Goal: Feedback & Contribution: Leave review/rating

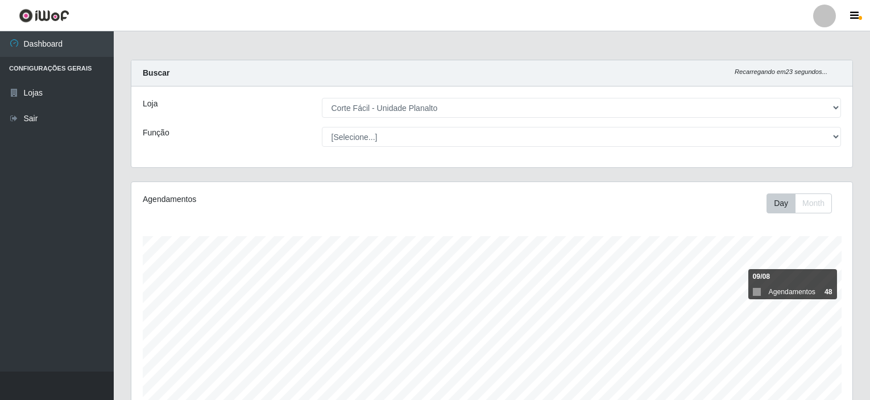
select select "202"
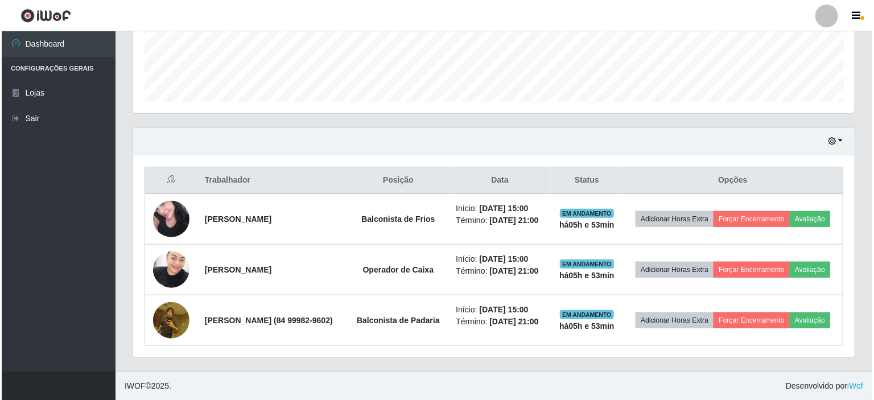
scroll to position [236, 721]
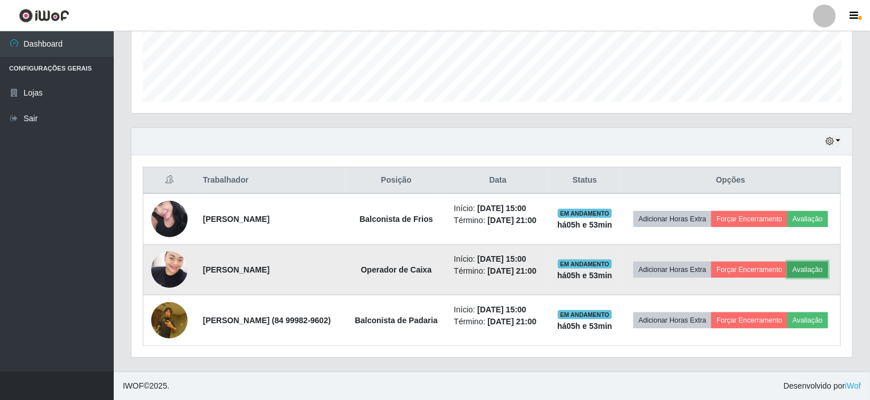
click at [788, 267] on button "Avaliação" at bounding box center [808, 270] width 40 height 16
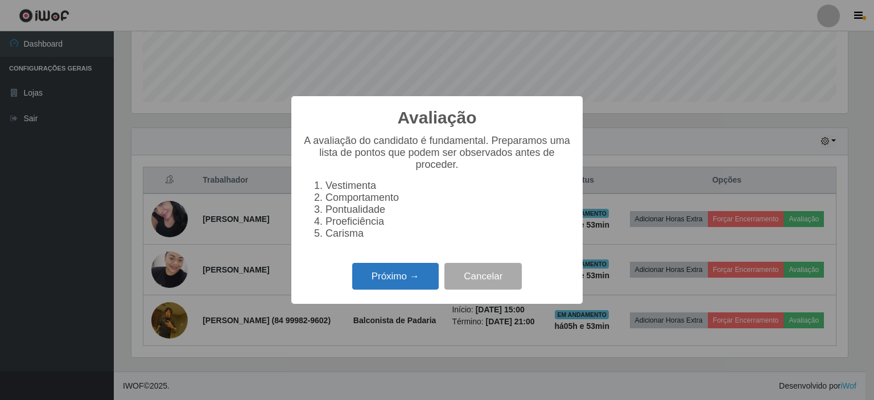
click at [406, 280] on button "Próximo →" at bounding box center [395, 276] width 86 height 27
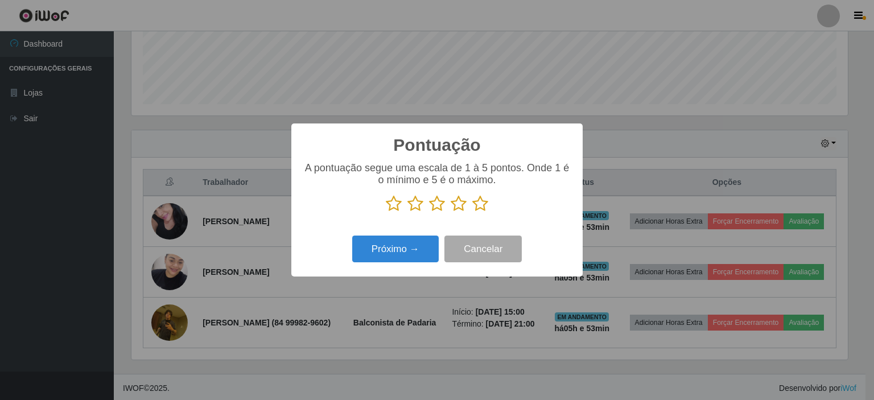
click at [435, 205] on icon at bounding box center [437, 203] width 16 height 17
click at [429, 212] on input "radio" at bounding box center [429, 212] width 0 height 0
click at [421, 251] on button "Próximo →" at bounding box center [395, 248] width 86 height 27
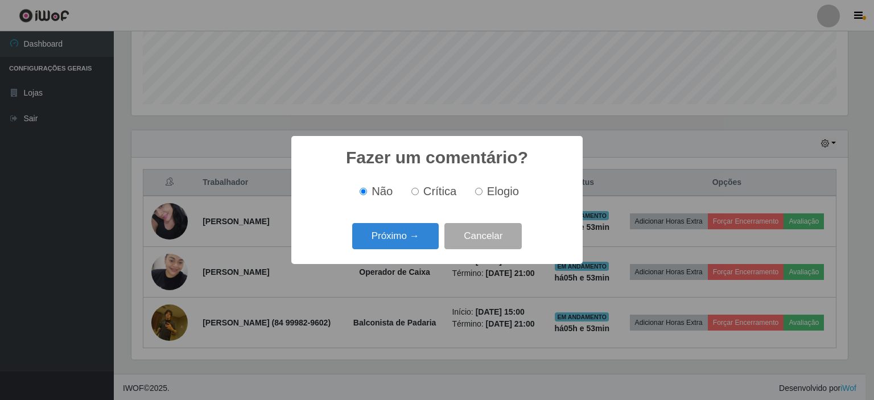
scroll to position [568547, 568066]
click at [478, 193] on input "Elogio" at bounding box center [478, 191] width 7 height 7
radio input "true"
click at [388, 237] on button "Próximo →" at bounding box center [395, 236] width 86 height 27
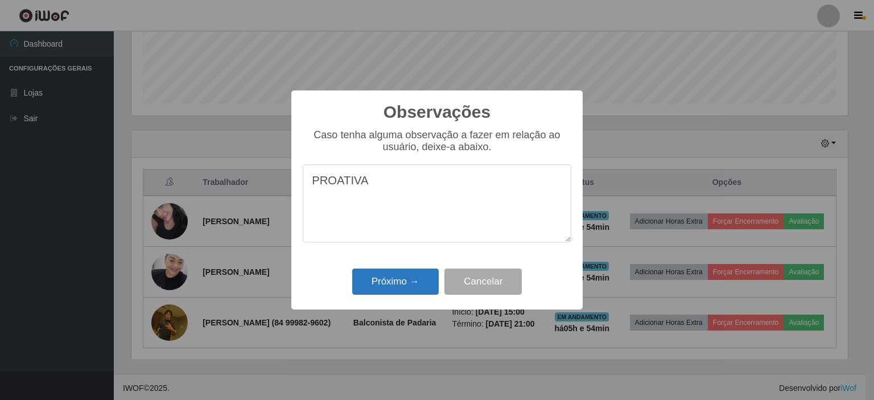
type textarea "PROATIVA"
click at [394, 288] on button "Próximo →" at bounding box center [395, 281] width 86 height 27
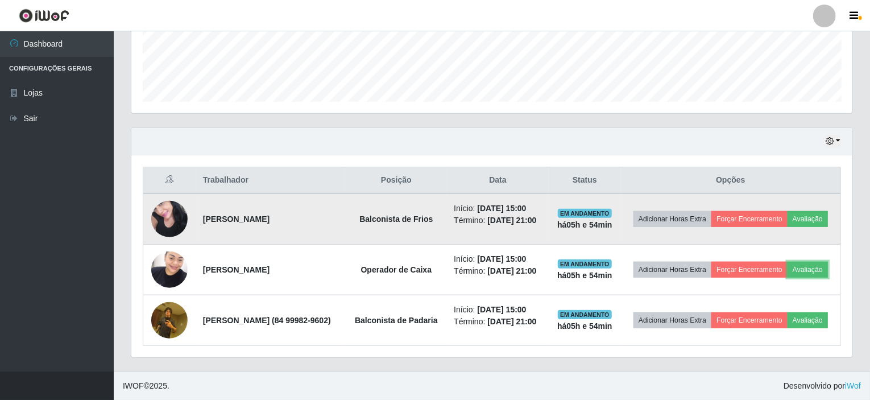
scroll to position [328, 0]
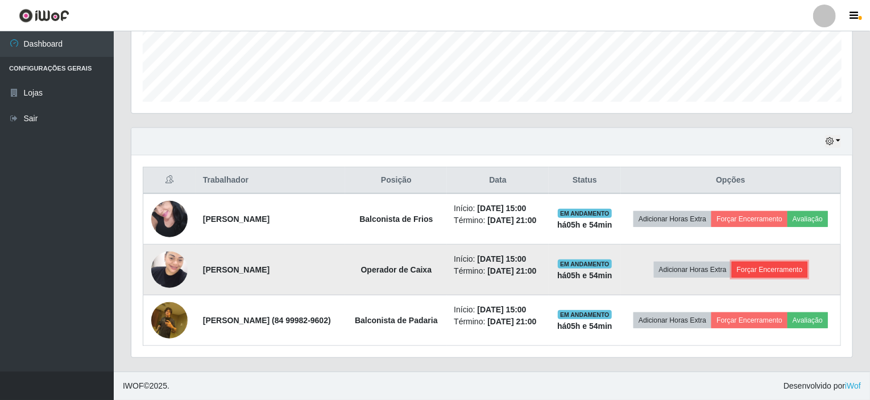
click at [772, 262] on button "Forçar Encerramento" at bounding box center [770, 270] width 76 height 16
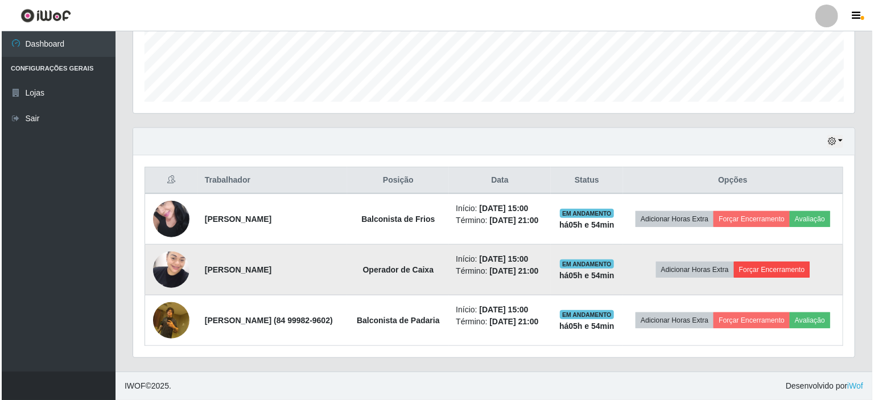
scroll to position [236, 717]
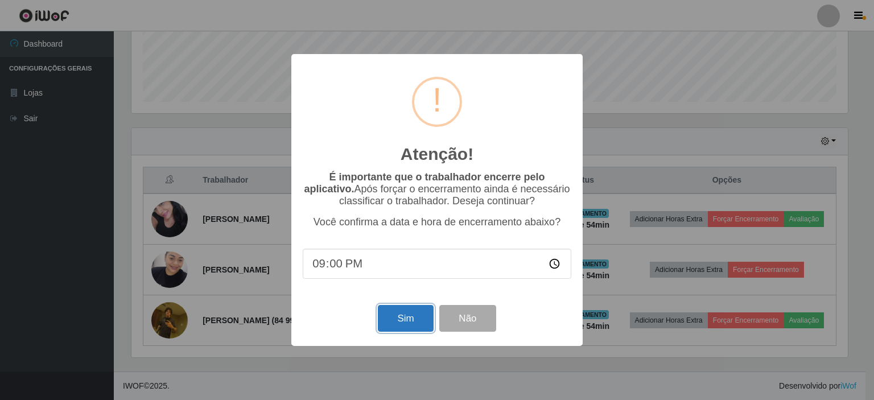
click at [399, 327] on button "Sim" at bounding box center [405, 318] width 55 height 27
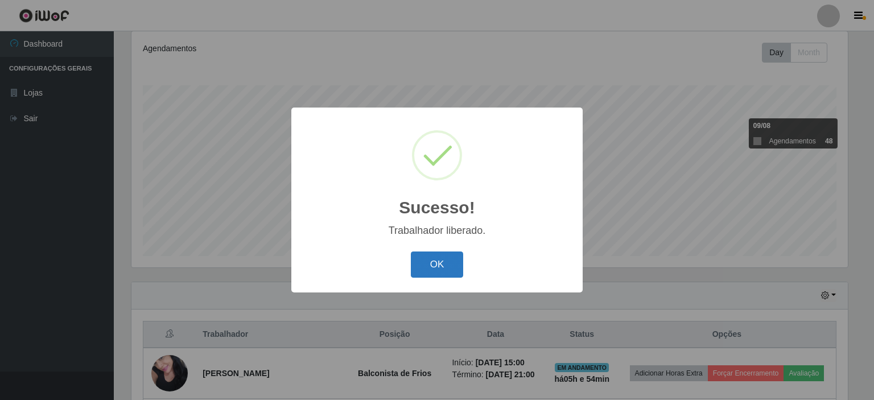
click at [431, 270] on button "OK" at bounding box center [437, 264] width 53 height 27
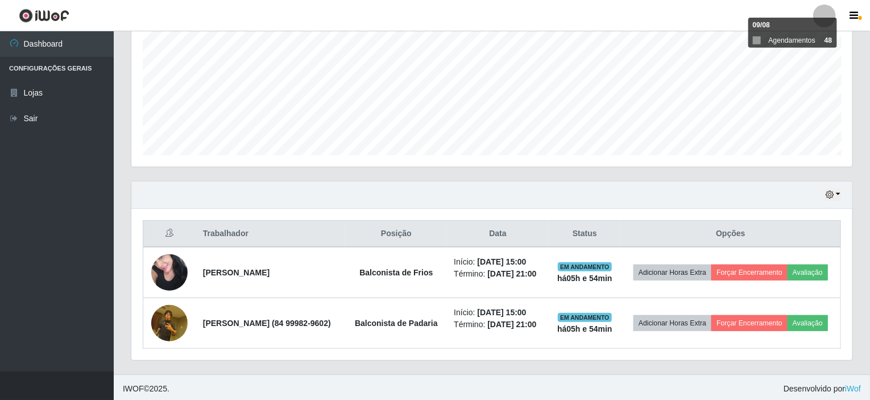
scroll to position [269, 0]
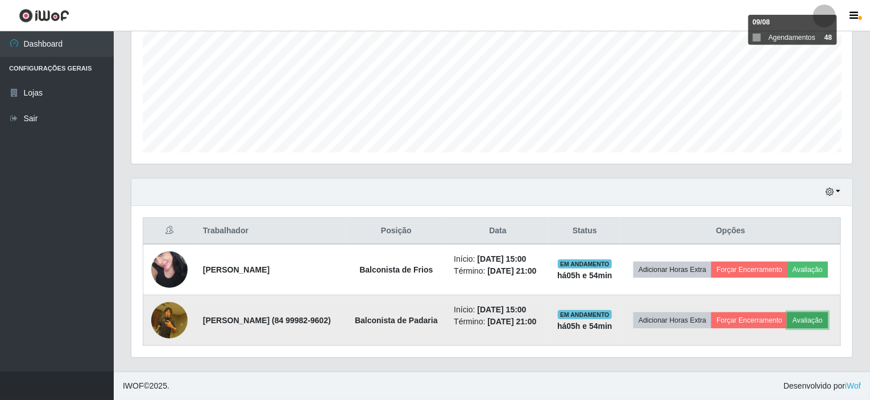
click at [788, 322] on button "Avaliação" at bounding box center [808, 320] width 40 height 16
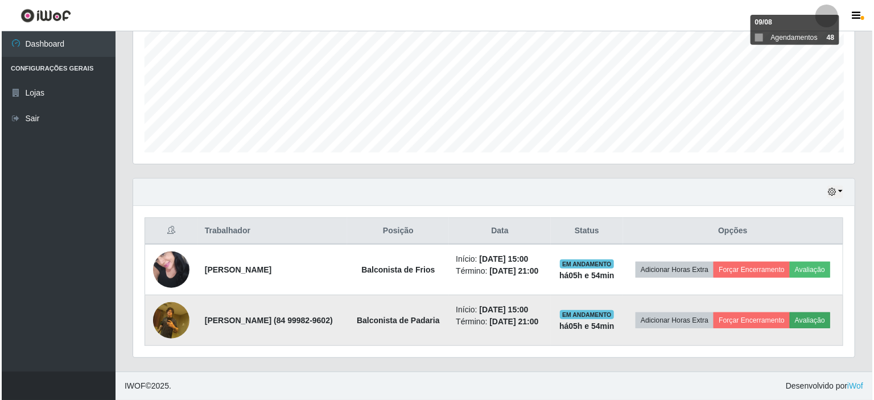
scroll to position [236, 717]
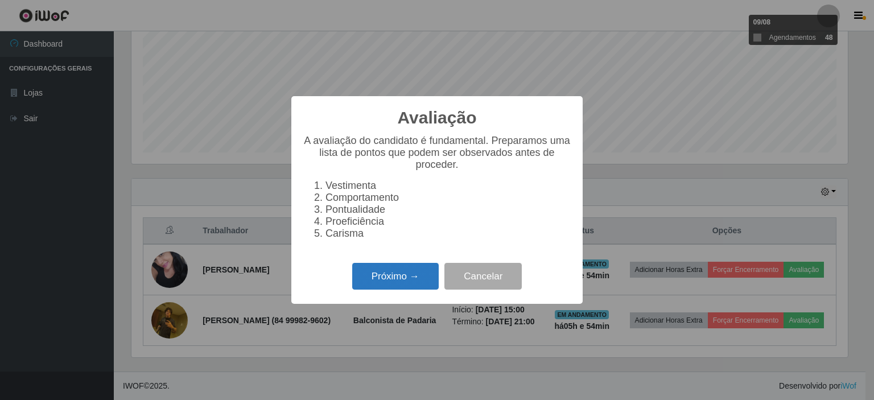
click at [389, 279] on button "Próximo →" at bounding box center [395, 276] width 86 height 27
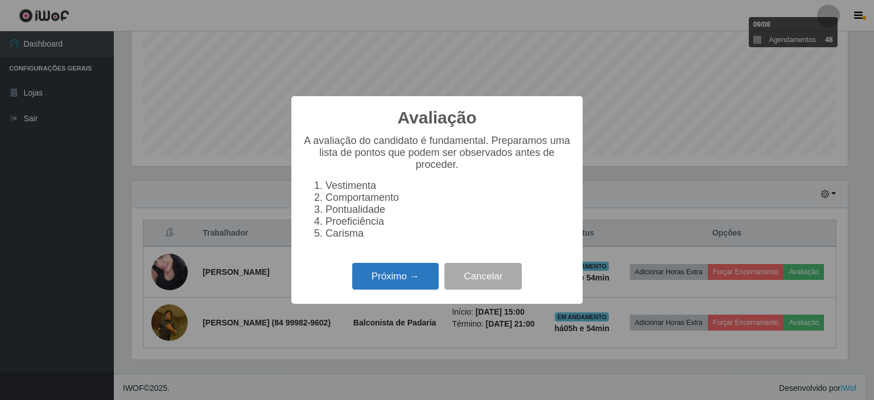
scroll to position [568547, 568066]
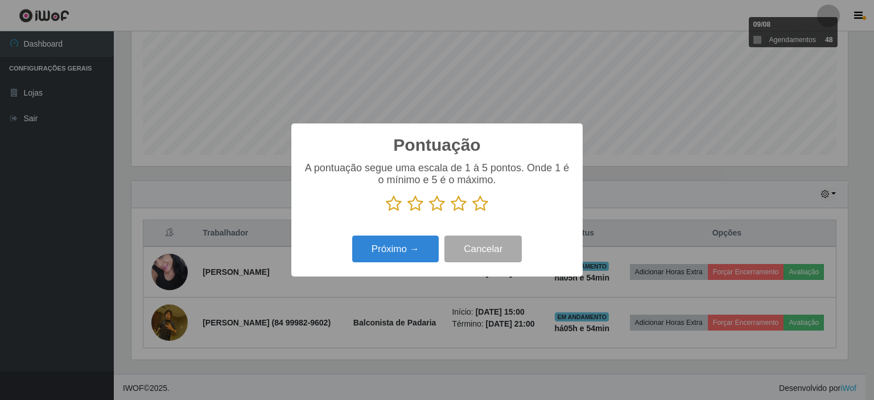
click at [412, 208] on icon at bounding box center [415, 203] width 16 height 17
click at [407, 212] on input "radio" at bounding box center [407, 212] width 0 height 0
click at [406, 245] on button "Próximo →" at bounding box center [395, 248] width 86 height 27
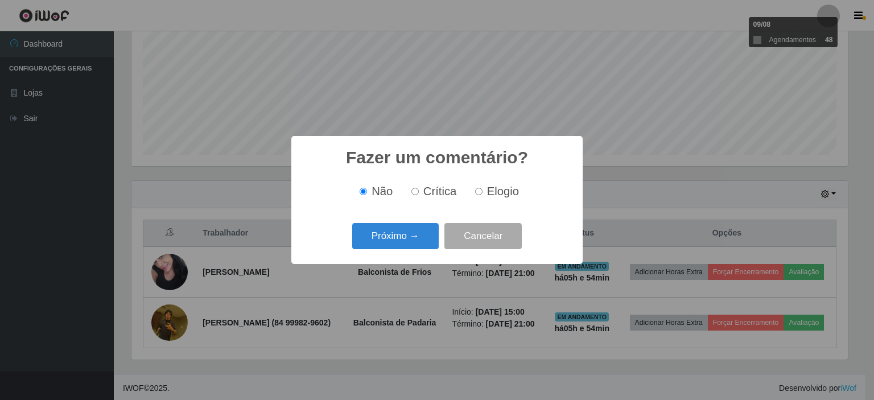
click at [415, 189] on input "Crítica" at bounding box center [414, 191] width 7 height 7
radio input "true"
click at [407, 229] on button "Próximo →" at bounding box center [395, 236] width 86 height 27
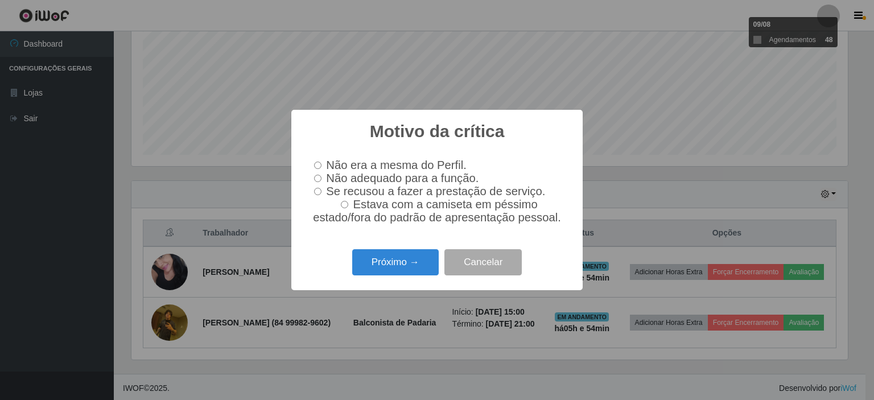
click at [321, 179] on input "Não adequado para a função." at bounding box center [317, 178] width 7 height 7
radio input "true"
click at [383, 266] on button "Próximo →" at bounding box center [395, 262] width 86 height 27
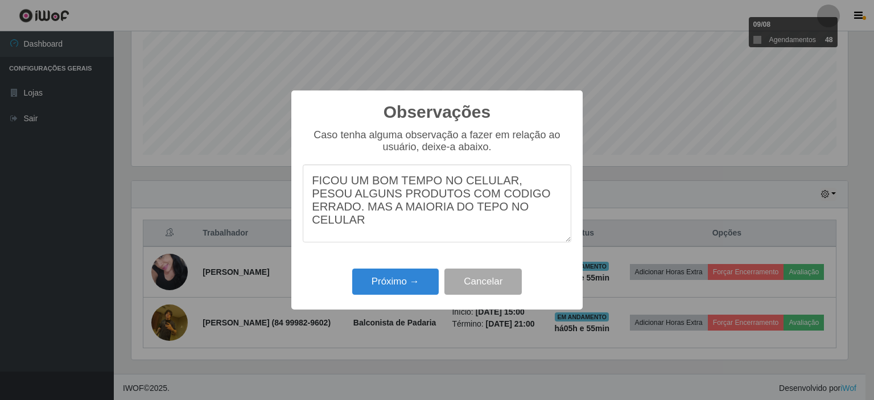
click at [444, 213] on textarea "FICOU UM BOM TEMPO NO CELULAR, PESOU ALGUNS PRODUTOS COM CODIGO ERRADO. MAS A M…" at bounding box center [437, 203] width 268 height 78
type textarea "FICOU UM BOM TEMPO NO CELULAR, PESOU ALGUNS PRODUTOS COM CODIGO ERRADO. MAS A M…"
click at [402, 288] on button "Próximo →" at bounding box center [395, 281] width 86 height 27
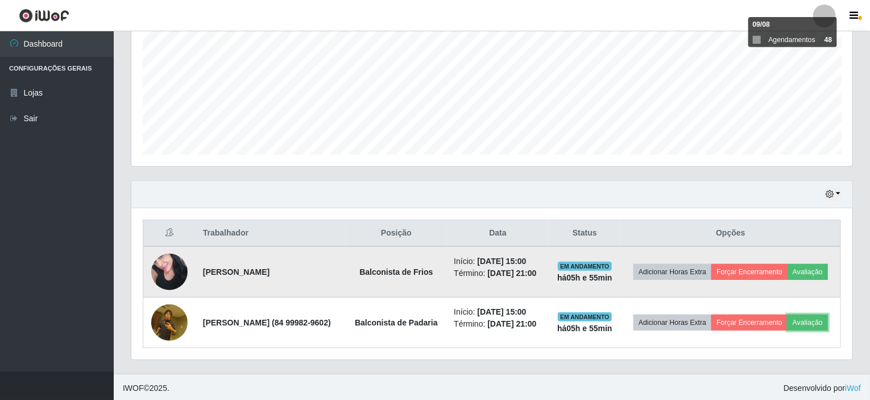
scroll to position [269, 0]
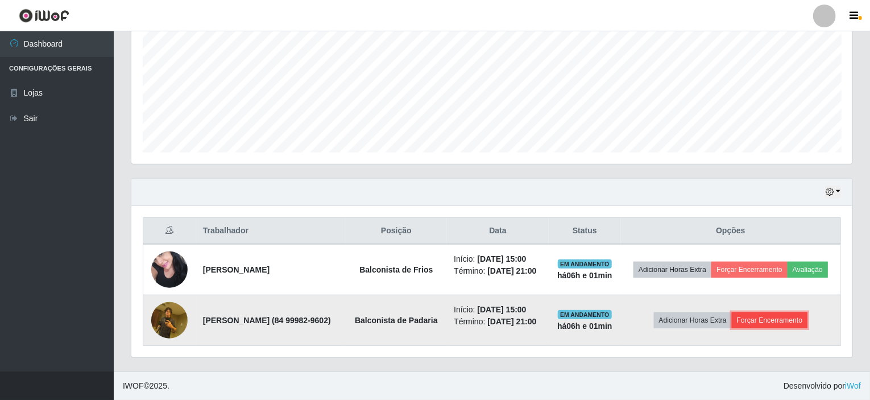
click at [770, 323] on button "Forçar Encerramento" at bounding box center [770, 320] width 76 height 16
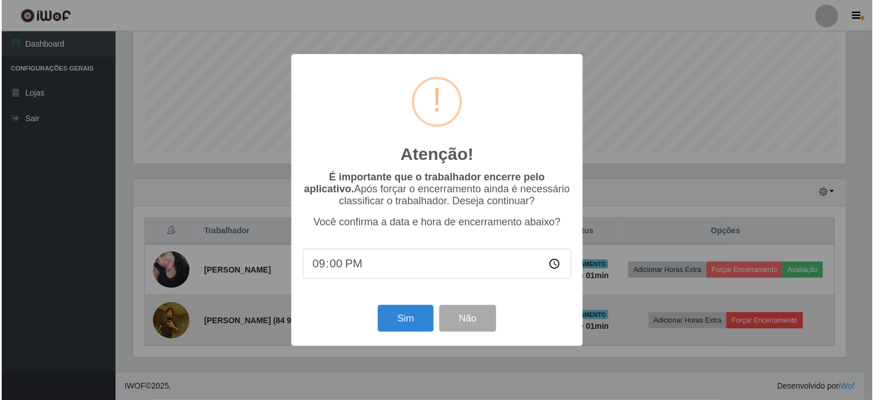
scroll to position [236, 717]
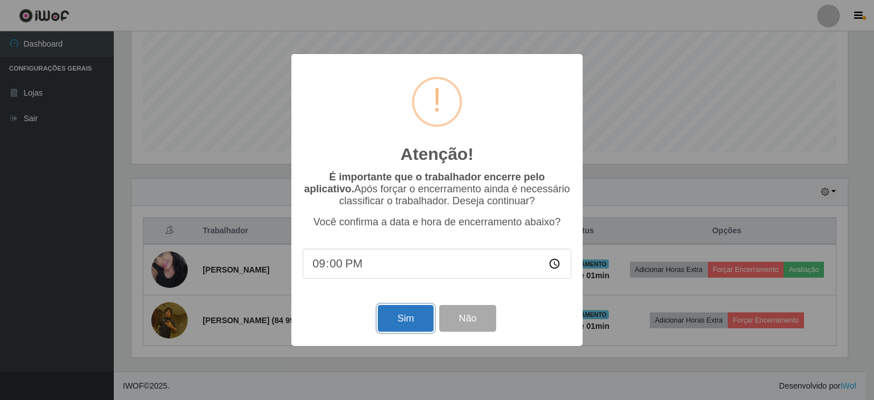
click at [410, 313] on button "Sim" at bounding box center [405, 318] width 55 height 27
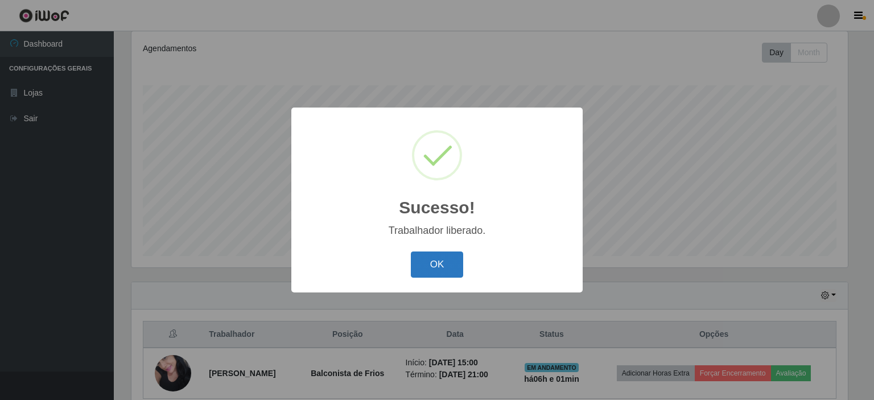
click at [427, 272] on button "OK" at bounding box center [437, 264] width 53 height 27
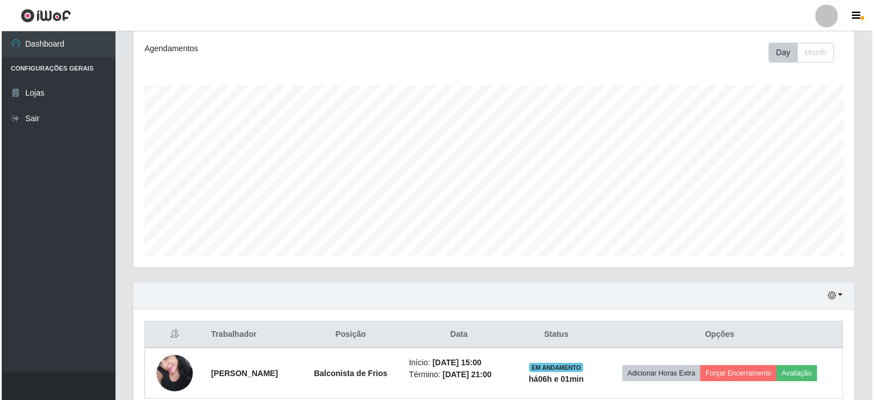
scroll to position [201, 0]
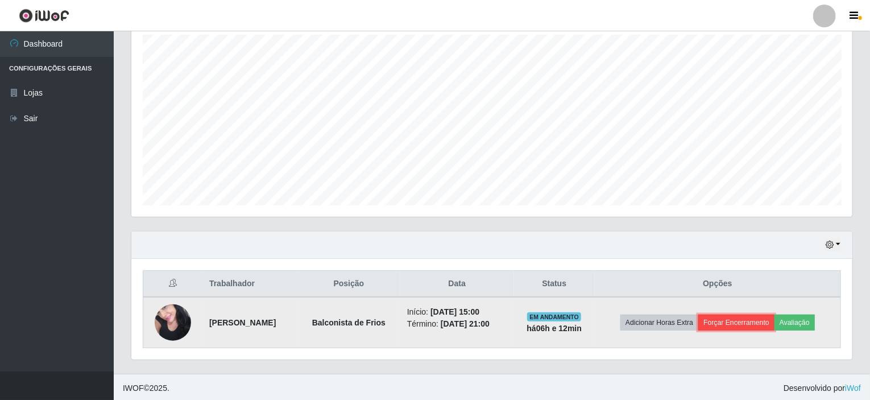
click at [734, 322] on button "Forçar Encerramento" at bounding box center [736, 323] width 76 height 16
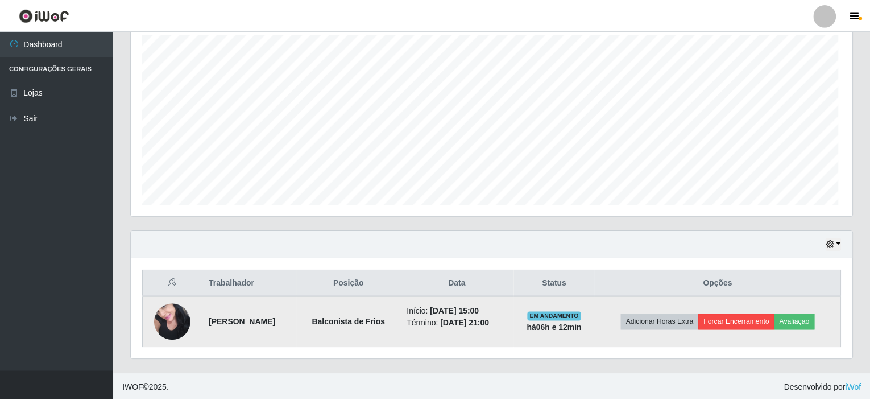
scroll to position [236, 717]
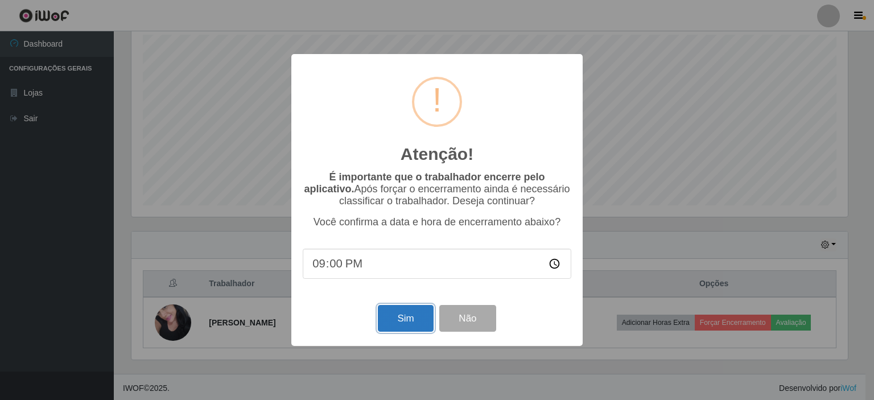
click at [407, 320] on button "Sim" at bounding box center [405, 318] width 55 height 27
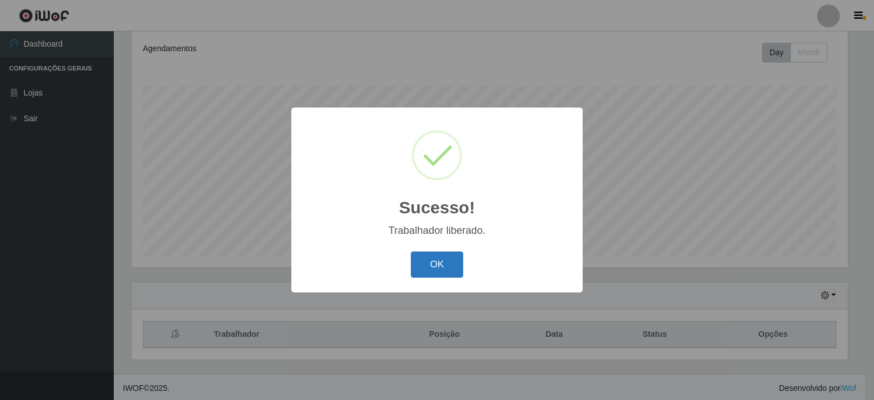
click at [437, 263] on button "OK" at bounding box center [437, 264] width 53 height 27
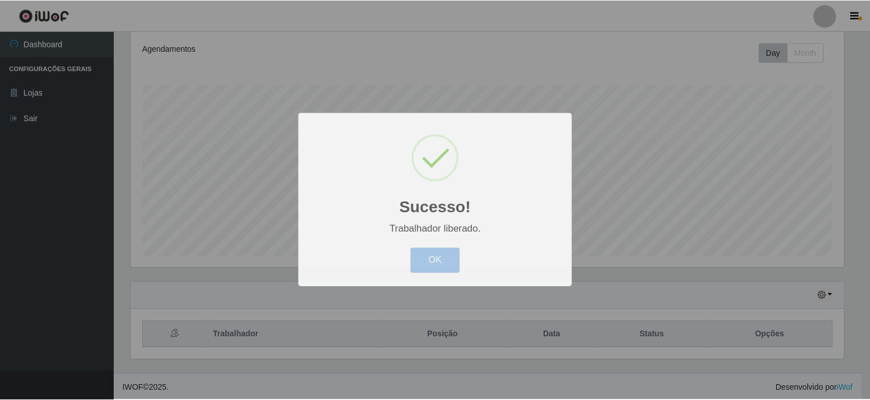
scroll to position [236, 721]
